Goal: Find specific page/section: Find specific page/section

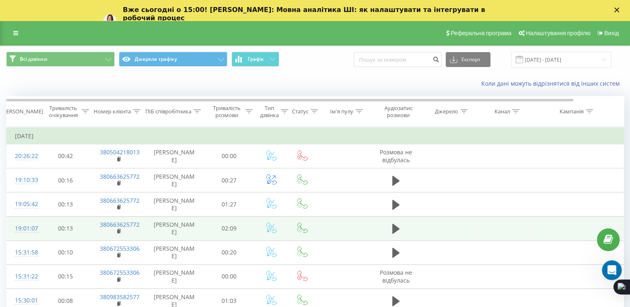
click at [525, 241] on td at bounding box center [505, 229] width 56 height 24
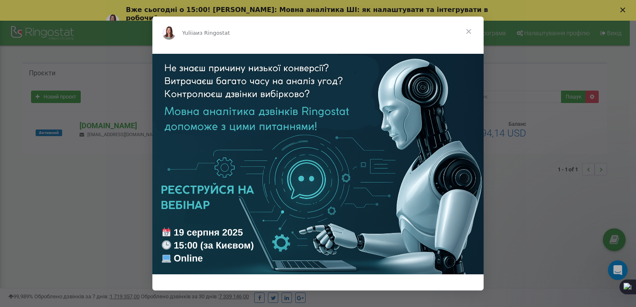
click at [470, 31] on span "Закрыть" at bounding box center [469, 32] width 30 height 30
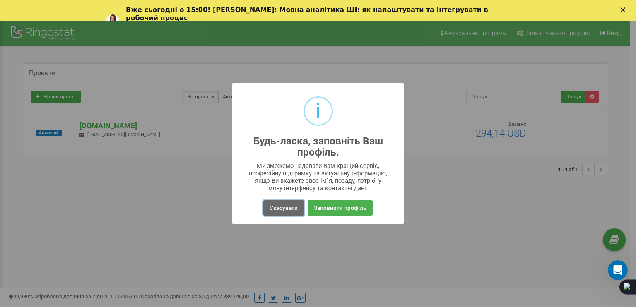
click at [267, 215] on button "Скасувати" at bounding box center [284, 208] width 41 height 15
